Goal: Information Seeking & Learning: Find specific fact

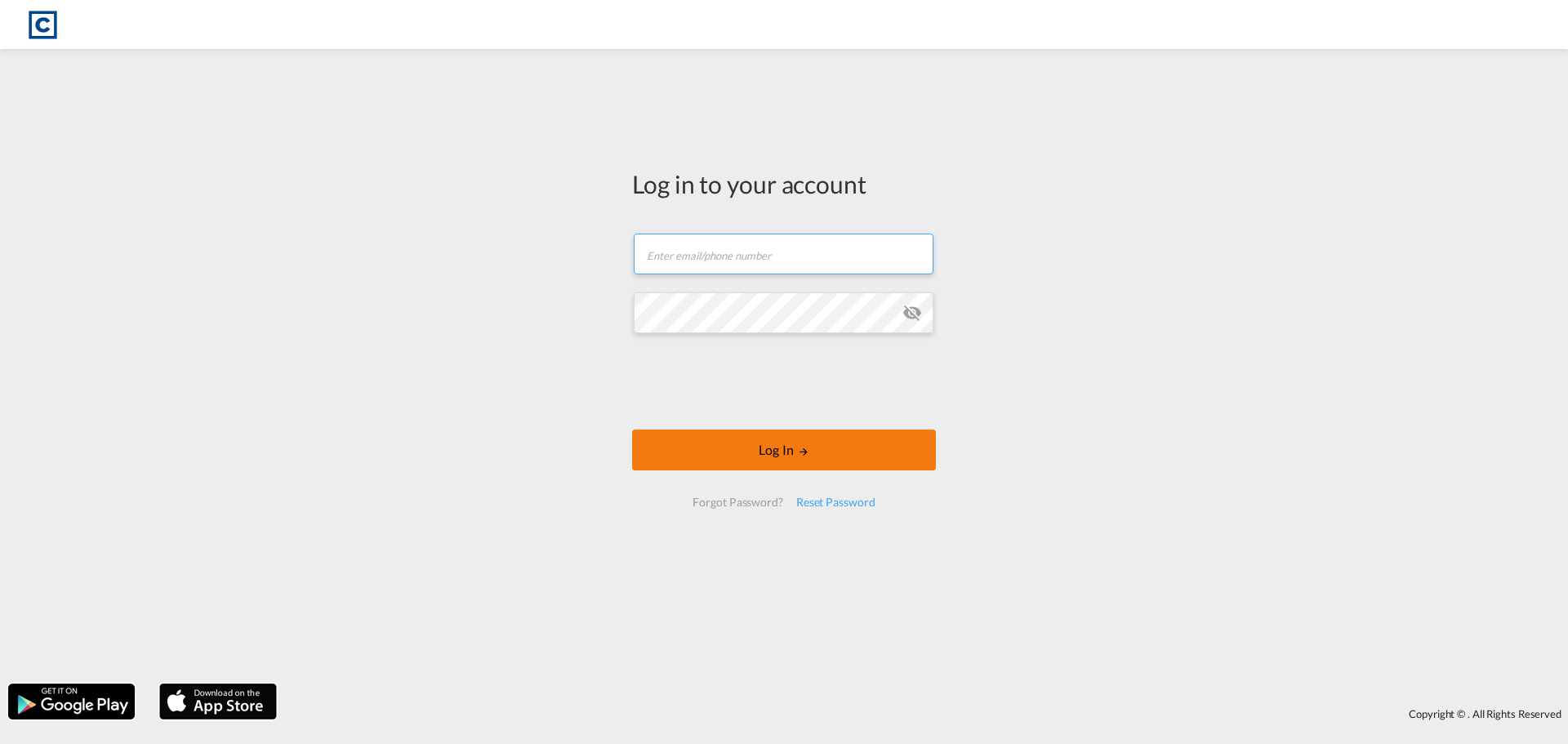
type input "[EMAIL_ADDRESS][PERSON_NAME][DOMAIN_NAME]"
click at [784, 460] on button "Log In" at bounding box center [783, 450] width 303 height 41
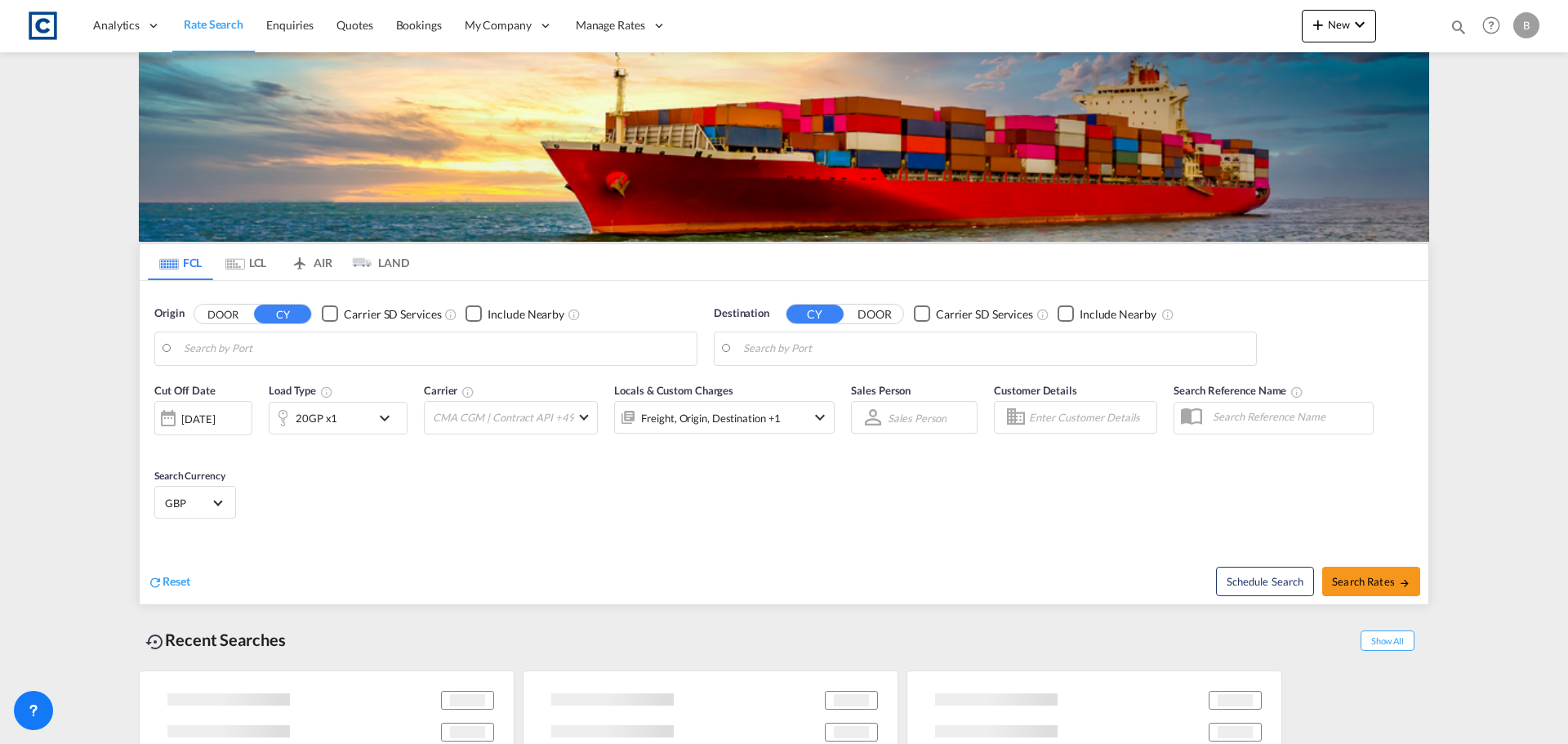
type input "GB-M22, [GEOGRAPHIC_DATA]"
type input "[GEOGRAPHIC_DATA], [GEOGRAPHIC_DATA]"
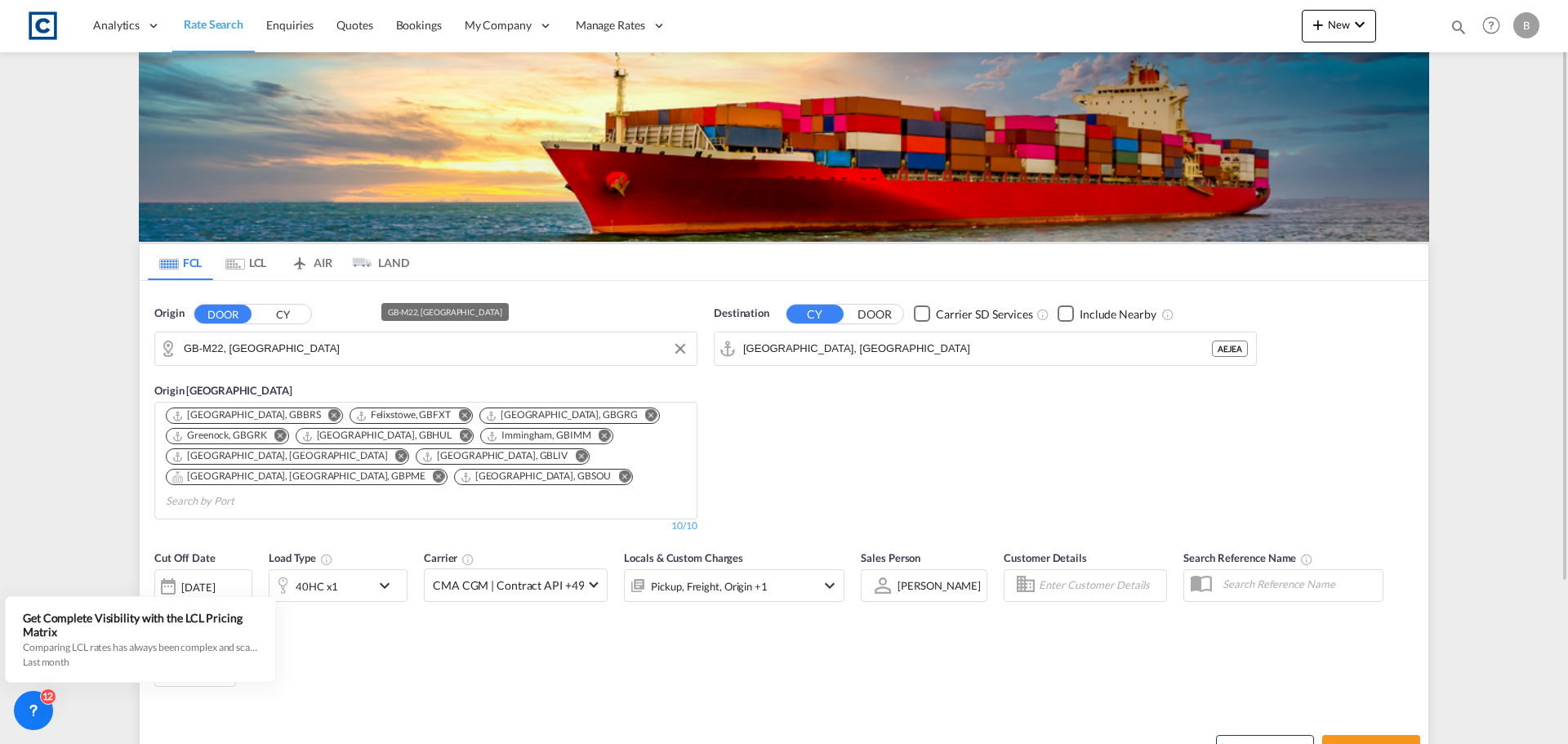
click at [815, 411] on div "Destination CY DOOR Carrier SD Services Include Nearby [GEOGRAPHIC_DATA], AEJEA…" at bounding box center [985, 419] width 560 height 244
